Goal: Task Accomplishment & Management: Manage account settings

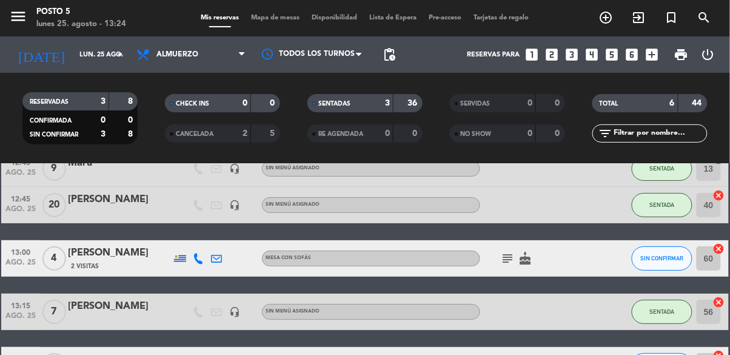
scroll to position [82, 0]
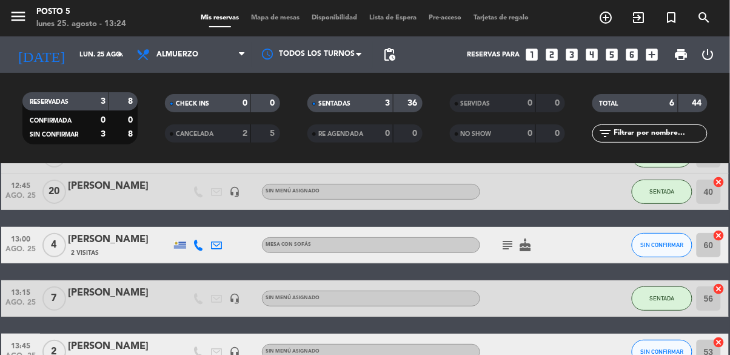
click at [510, 242] on icon "subject" at bounding box center [507, 245] width 15 height 15
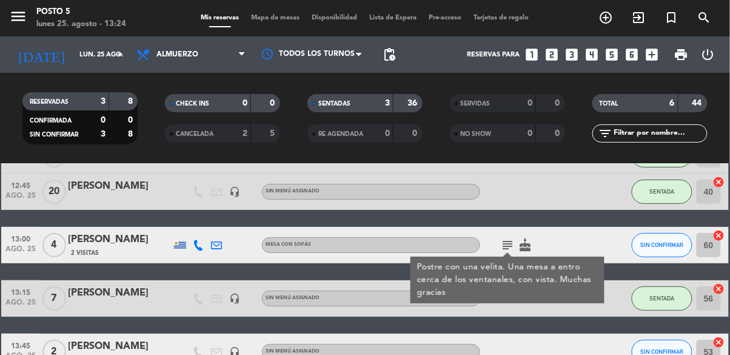
click at [32, 218] on div "12:45 ago. 25 9 Maru headset_mic Sin menú asignado SENTADA 13 cancel 12:45 ago.…" at bounding box center [364, 280] width 727 height 286
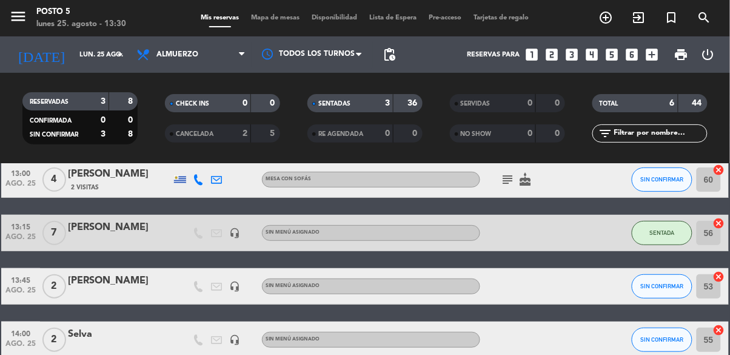
scroll to position [153, 0]
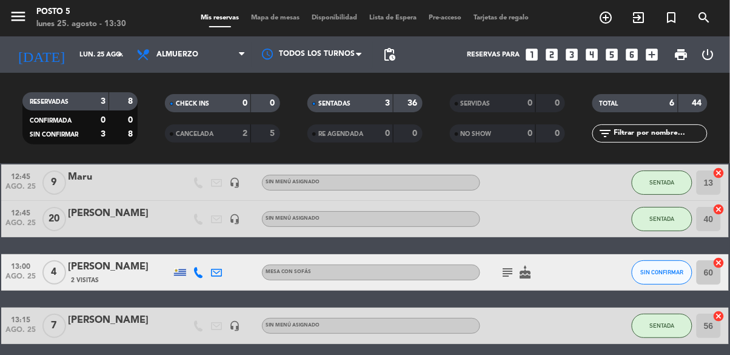
scroll to position [58, 0]
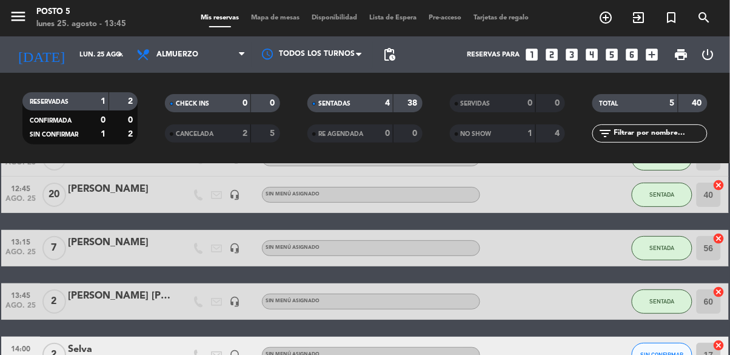
scroll to position [100, 0]
